Goal: Entertainment & Leisure: Consume media (video, audio)

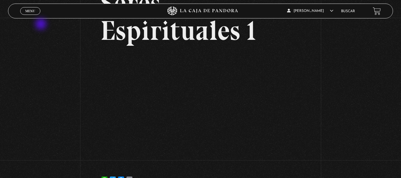
scroll to position [58, 0]
click at [30, 11] on span "Menu" at bounding box center [30, 11] width 10 height 4
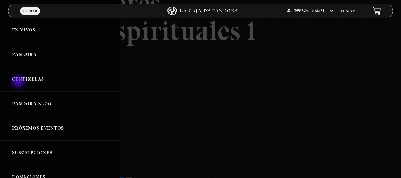
click at [19, 82] on link "Centinelas" at bounding box center [60, 79] width 120 height 25
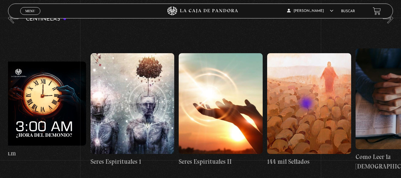
scroll to position [0, 8224]
click at [202, 120] on figure at bounding box center [221, 103] width 84 height 101
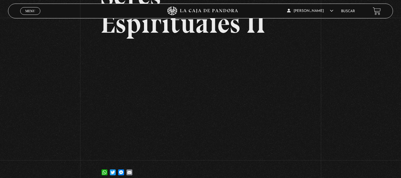
scroll to position [66, 0]
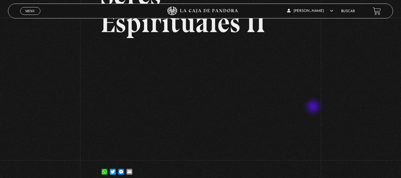
click at [314, 107] on div "Volver 6 julio, 2021 Seres Espirituales II WhatsApp Twitter Messenger Email" at bounding box center [200, 68] width 401 height 233
